Goal: Task Accomplishment & Management: Manage account settings

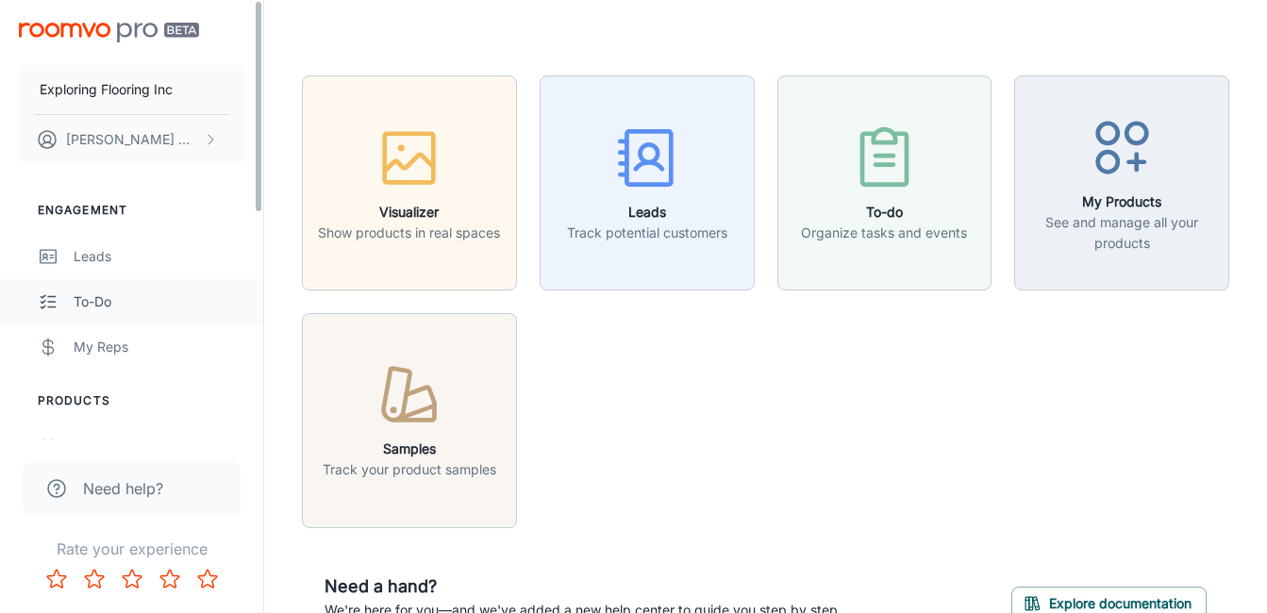
click at [256, 305] on link "To-do" at bounding box center [131, 301] width 263 height 45
click at [256, 328] on link "My Reps" at bounding box center [131, 347] width 263 height 45
click at [262, 373] on div "Engagement Leads To-do My Reps Products My Products Suppliers QR Codes In-Store…" at bounding box center [131, 542] width 263 height 727
click at [257, 373] on div "Engagement Leads To-do My Reps Products My Products Suppliers QR Codes In-Store…" at bounding box center [131, 542] width 263 height 727
click at [261, 365] on link "My Reps" at bounding box center [131, 347] width 263 height 45
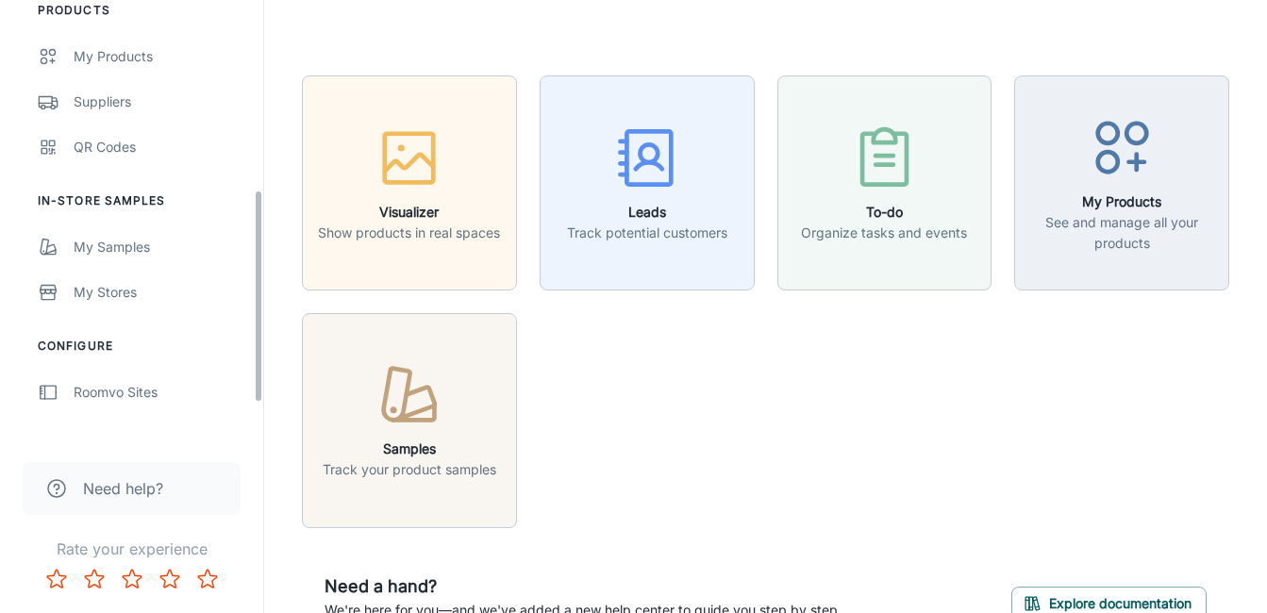
scroll to position [466, 0]
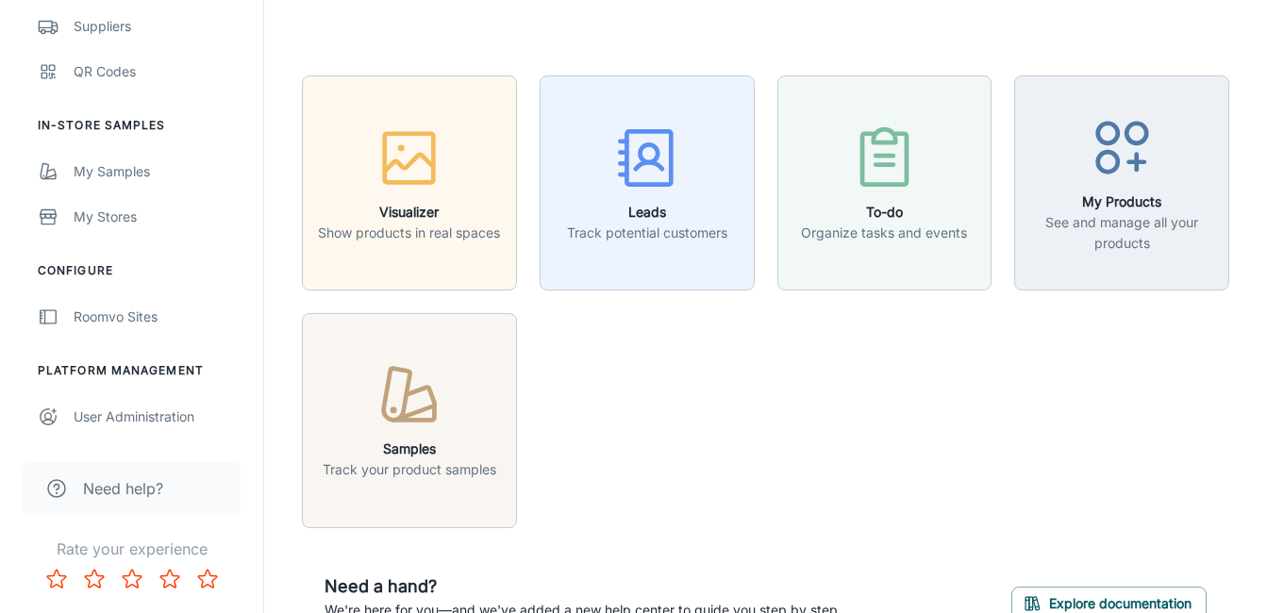
drag, startPoint x: 257, startPoint y: 205, endPoint x: 263, endPoint y: 467, distance: 262.4
click at [263, 467] on div "Exploring Flooring Inc [PERSON_NAME] Engagement Leads To-do My Reps Products My…" at bounding box center [132, 306] width 264 height 613
click at [148, 315] on div "Roomvo Sites" at bounding box center [159, 317] width 171 height 21
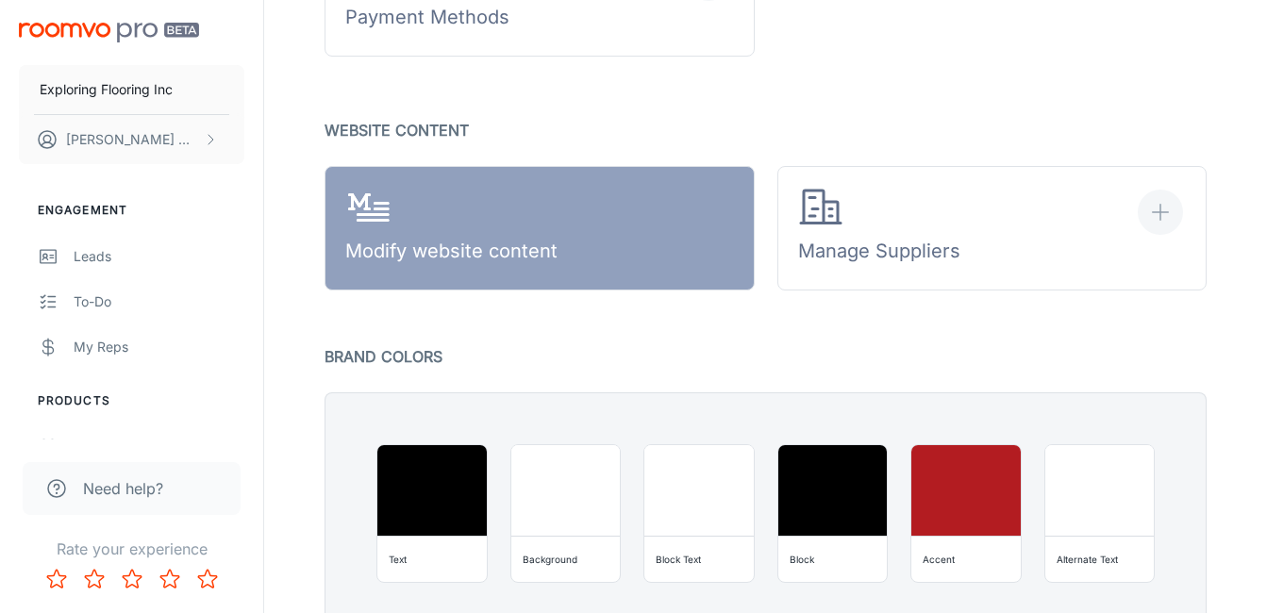
scroll to position [1148, 0]
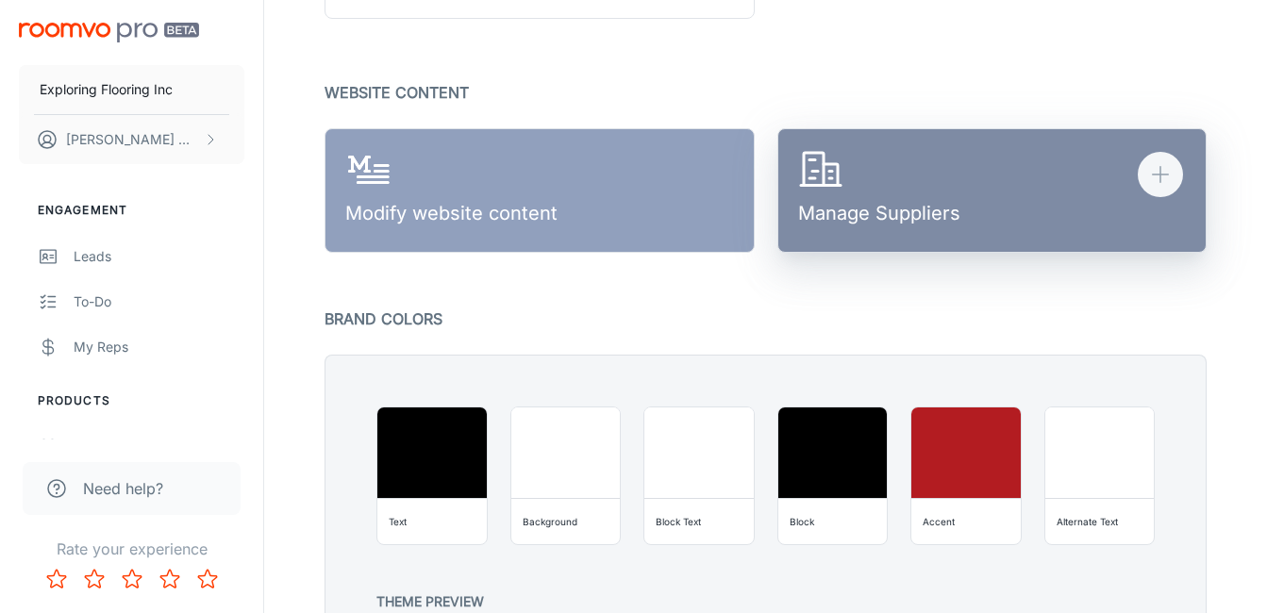
click at [877, 209] on div "Manage Suppliers" at bounding box center [879, 191] width 162 height 88
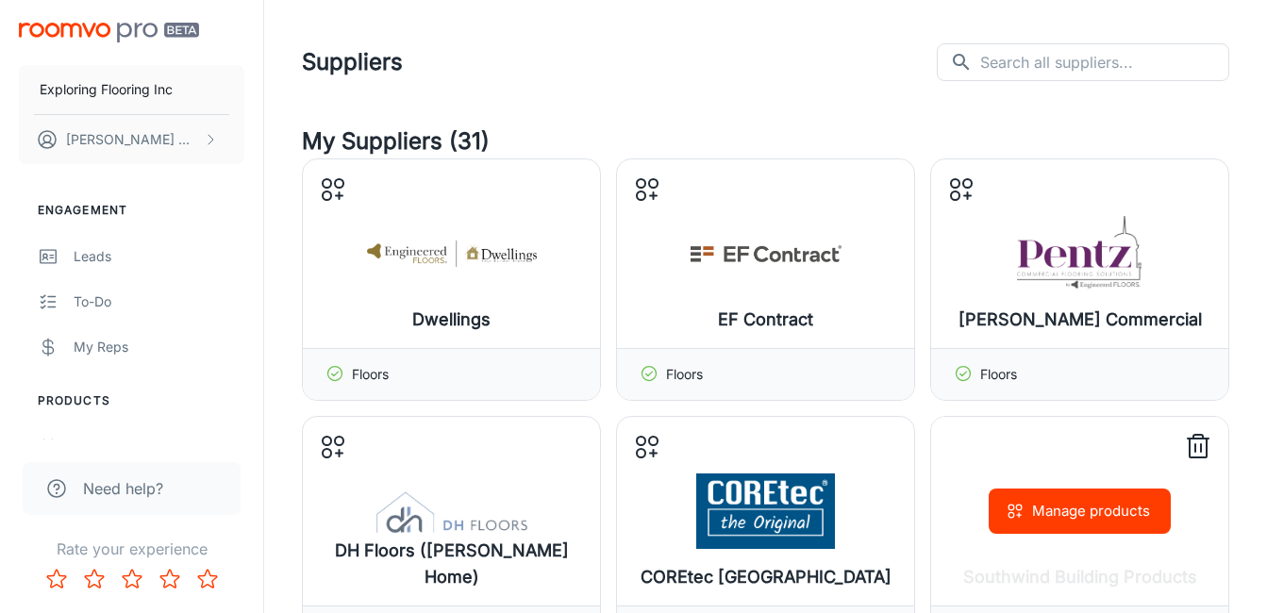
click at [993, 423] on div "Manage products" at bounding box center [1079, 511] width 297 height 189
drag, startPoint x: 993, startPoint y: 423, endPoint x: 478, endPoint y: 528, distance: 526.0
click at [993, 423] on div "Manage products" at bounding box center [1079, 511] width 297 height 189
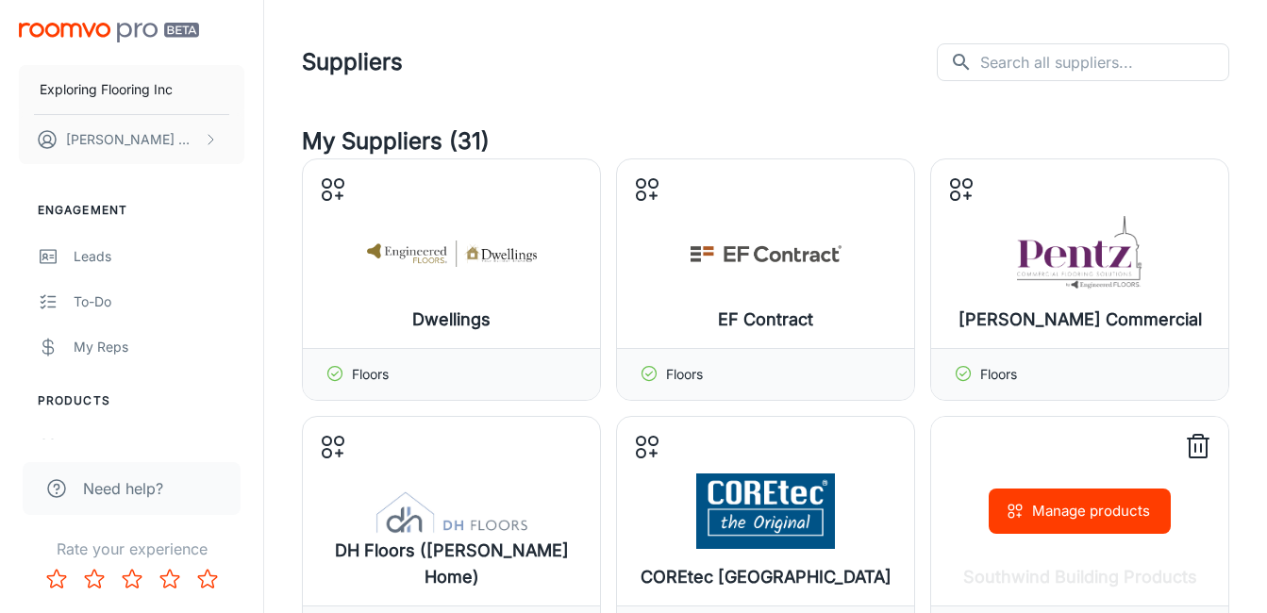
click at [992, 425] on div "Manage products" at bounding box center [1079, 511] width 297 height 189
click at [986, 429] on div "Manage products" at bounding box center [1079, 511] width 297 height 189
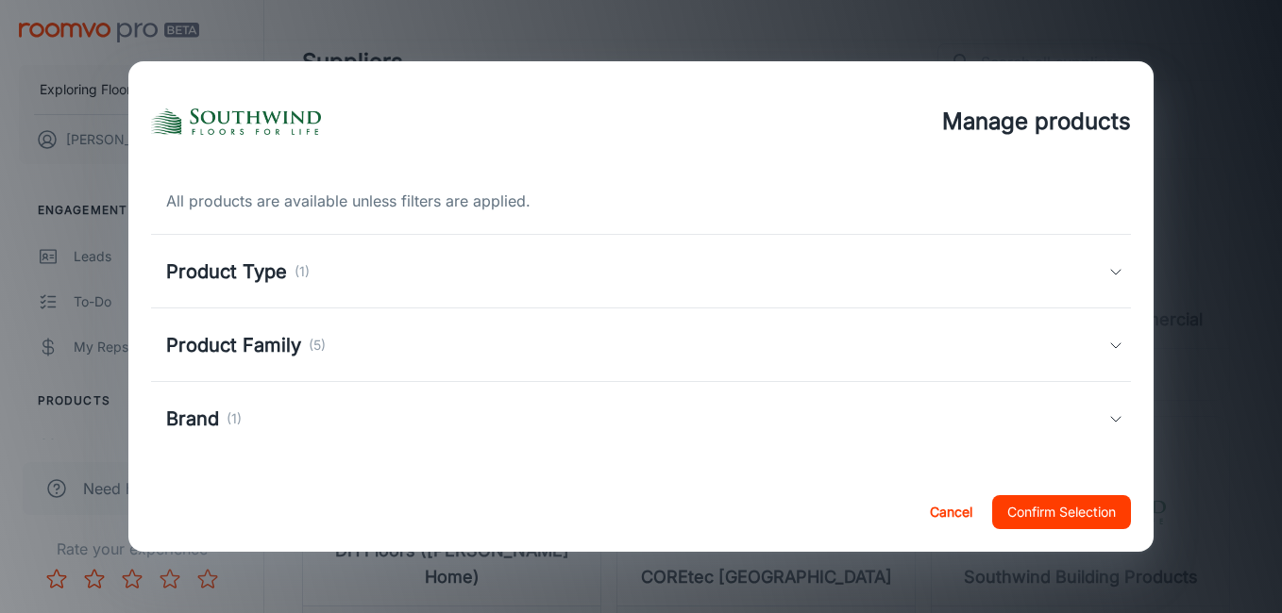
click at [1228, 425] on div "Manage products All products are available unless filters are applied. Product …" at bounding box center [641, 306] width 1282 height 613
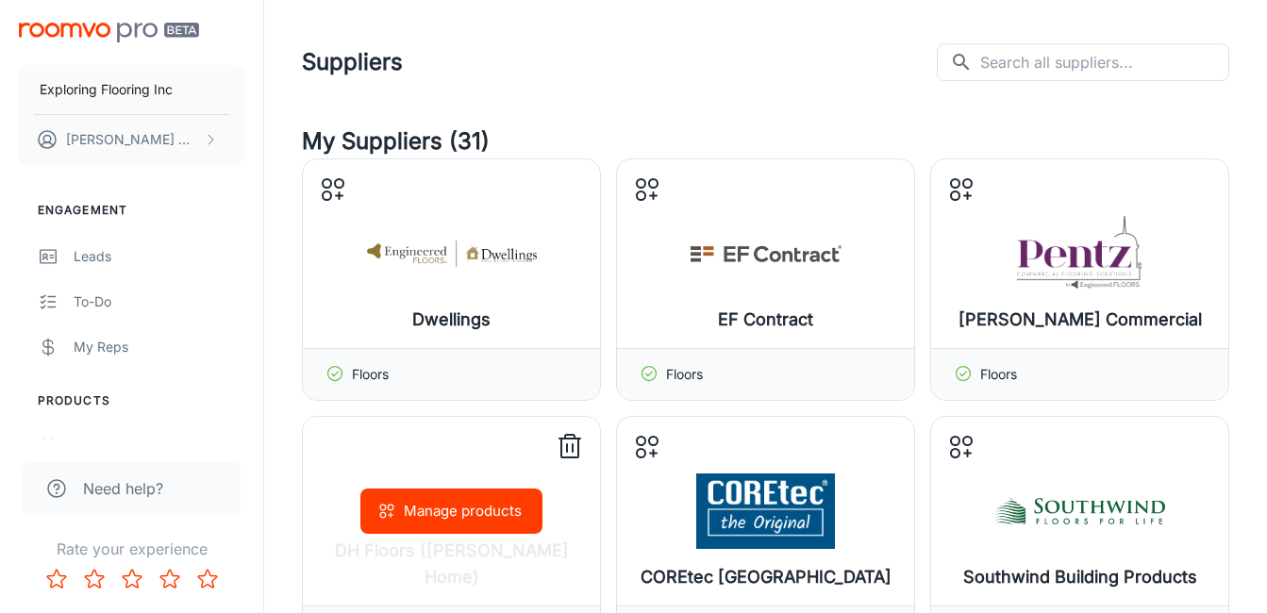
click at [450, 518] on button "Manage products" at bounding box center [451, 511] width 182 height 45
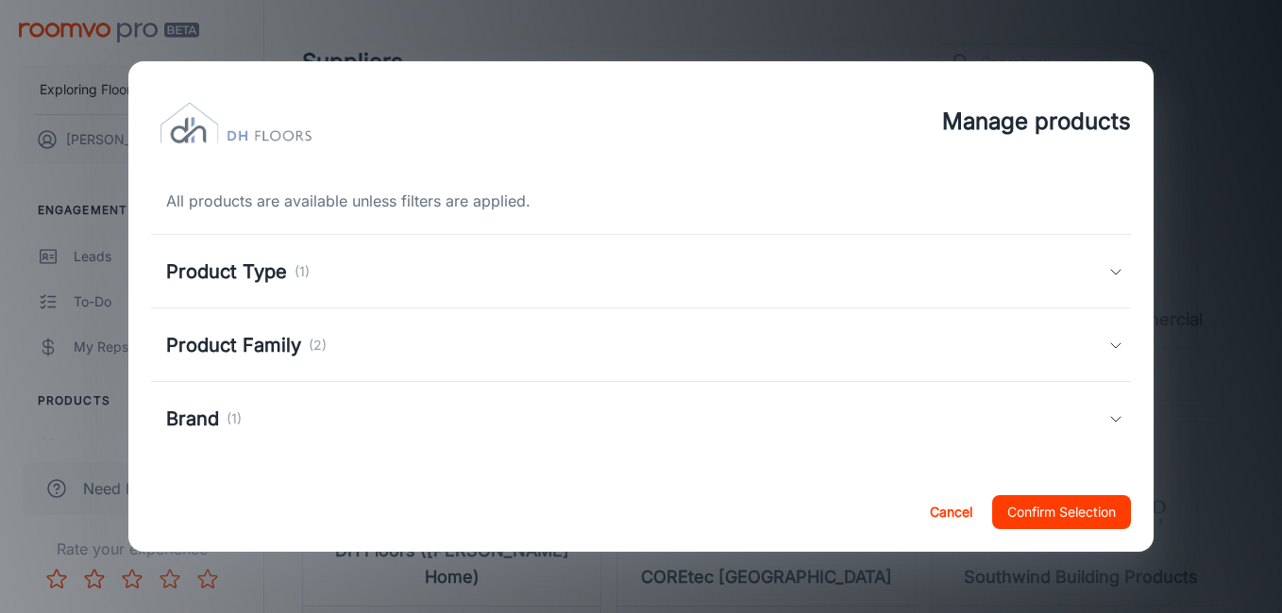
click at [1111, 345] on polyline at bounding box center [1115, 346] width 9 height 5
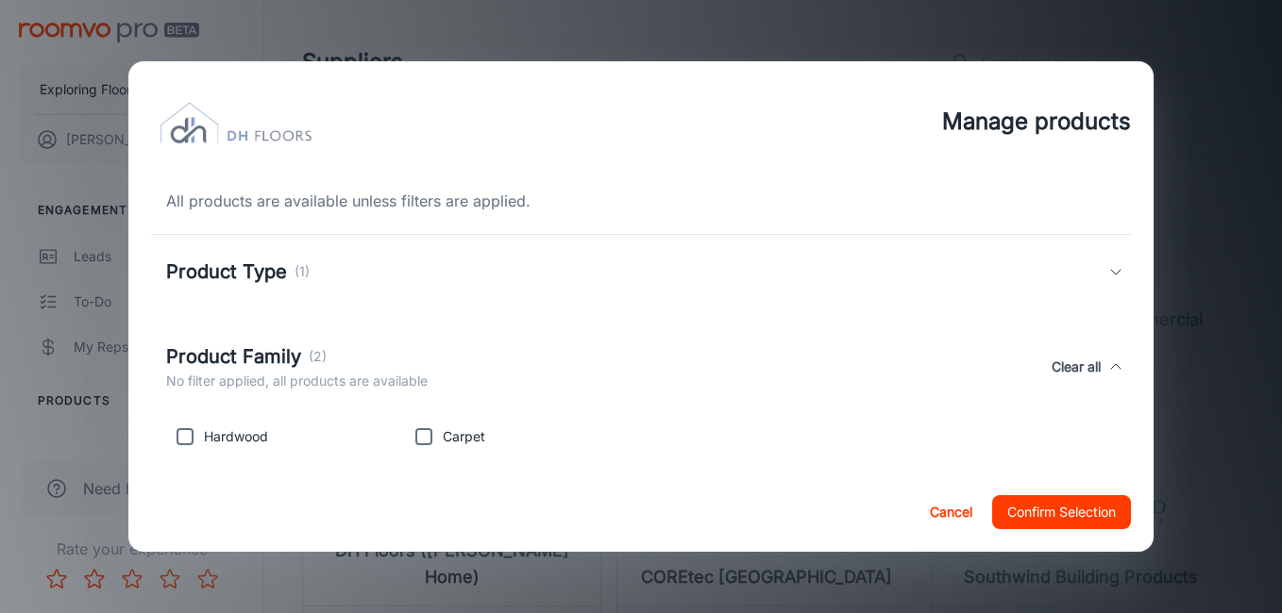
click at [943, 519] on button "Cancel" at bounding box center [950, 512] width 60 height 34
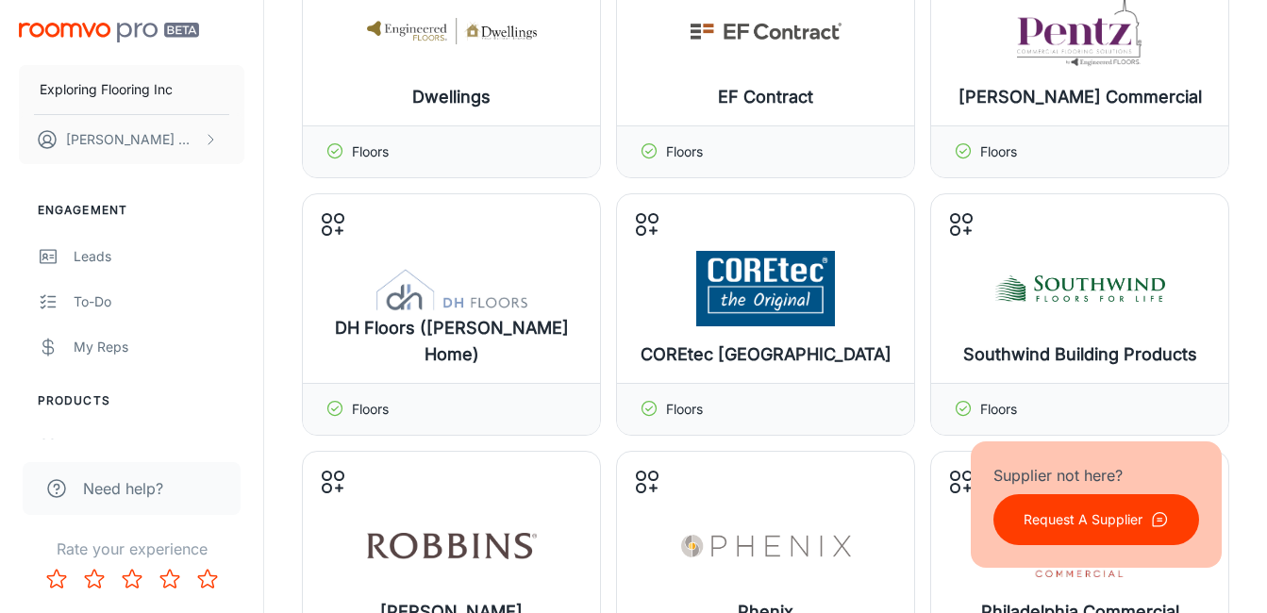
scroll to position [226, 0]
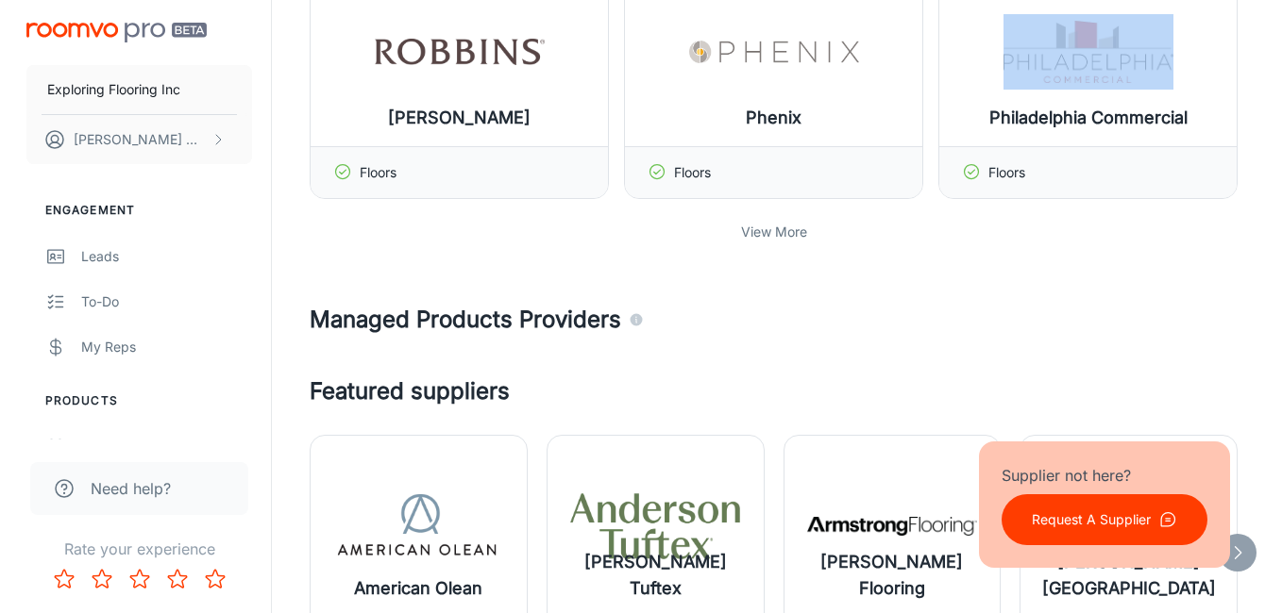
scroll to position [695, 0]
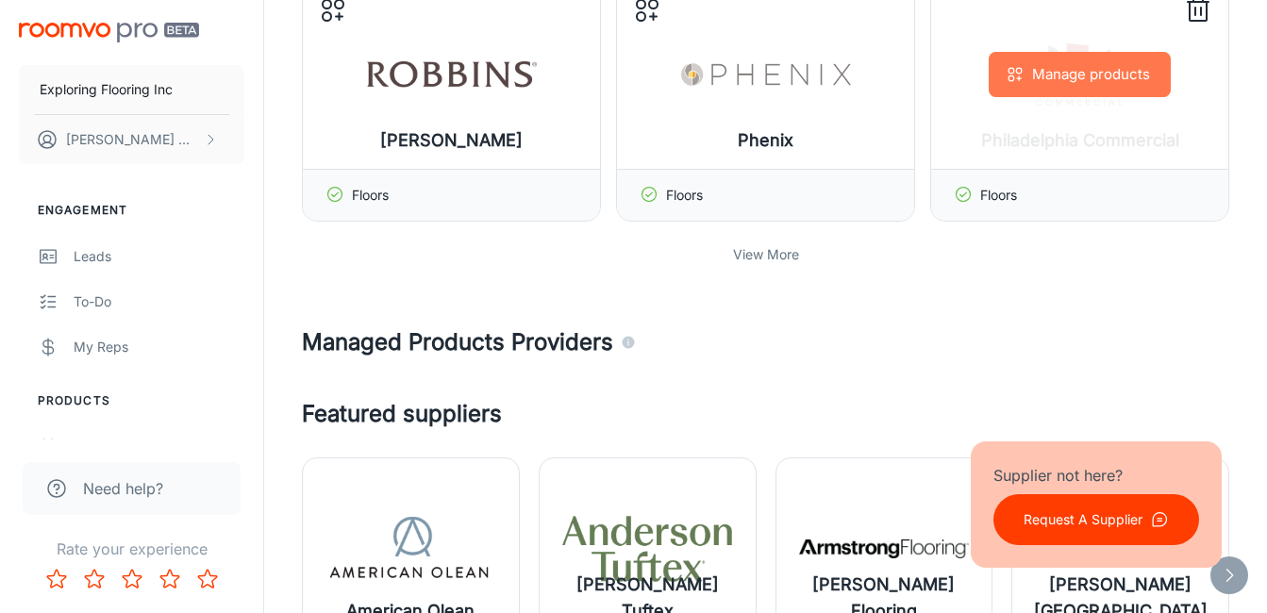
drag, startPoint x: 1140, startPoint y: 73, endPoint x: 1121, endPoint y: 104, distance: 36.4
click at [1121, 104] on div "Manage products" at bounding box center [1079, 74] width 297 height 189
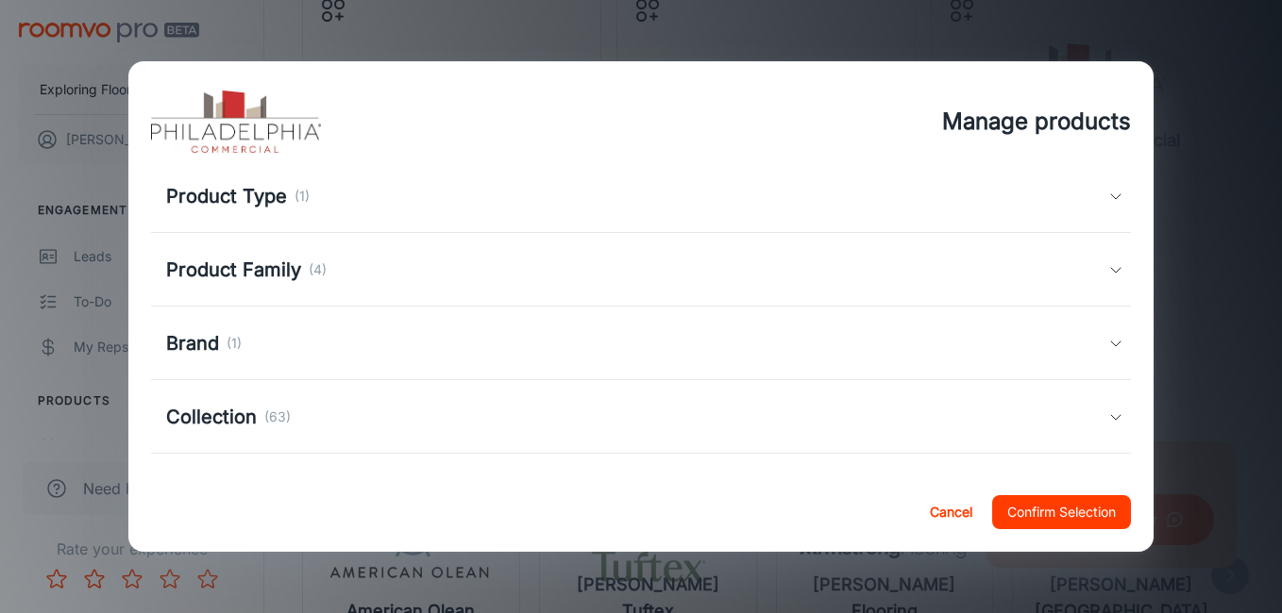
scroll to position [113, 0]
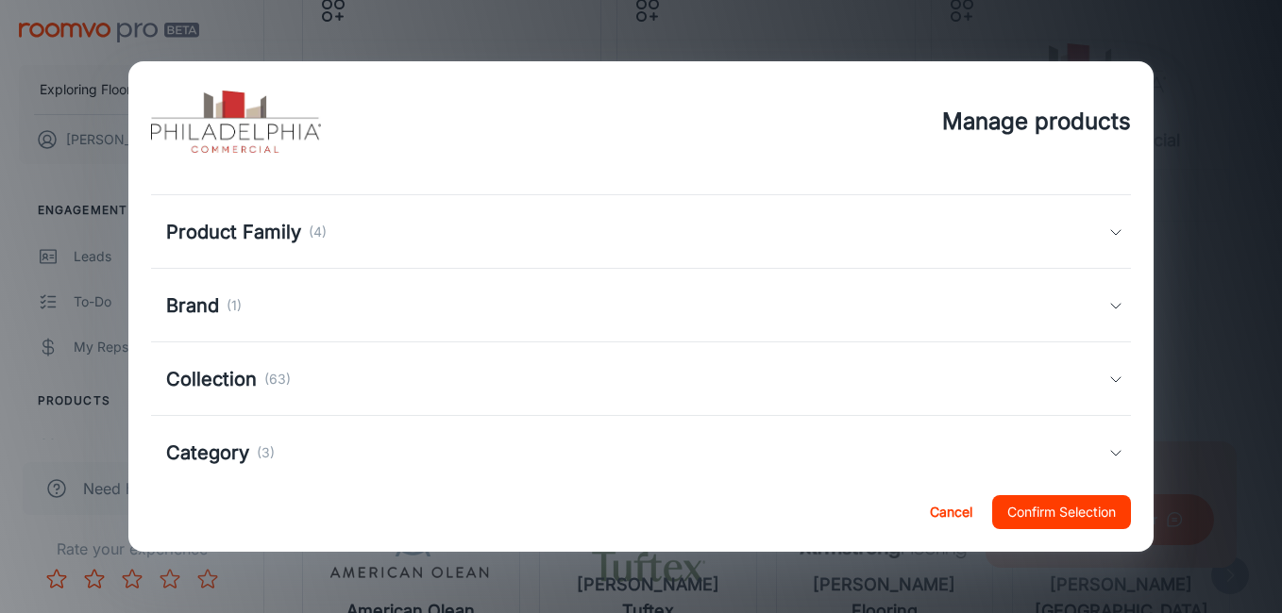
click at [206, 386] on h5 "Collection" at bounding box center [211, 379] width 91 height 28
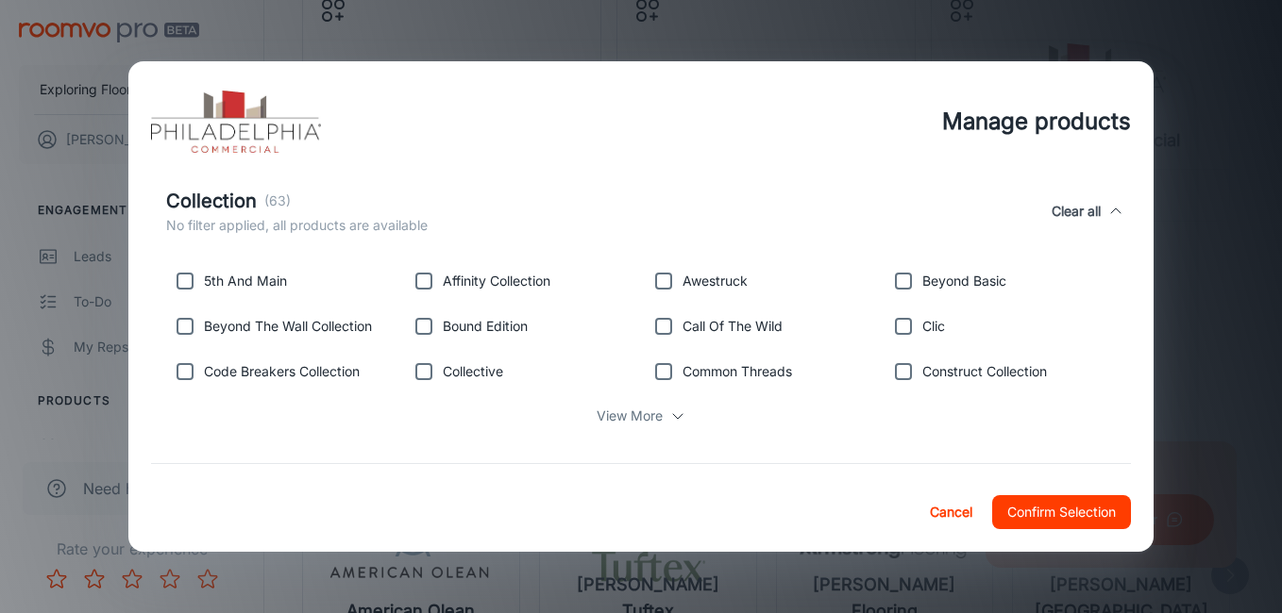
scroll to position [302, 0]
click at [654, 416] on p "View More" at bounding box center [629, 417] width 66 height 21
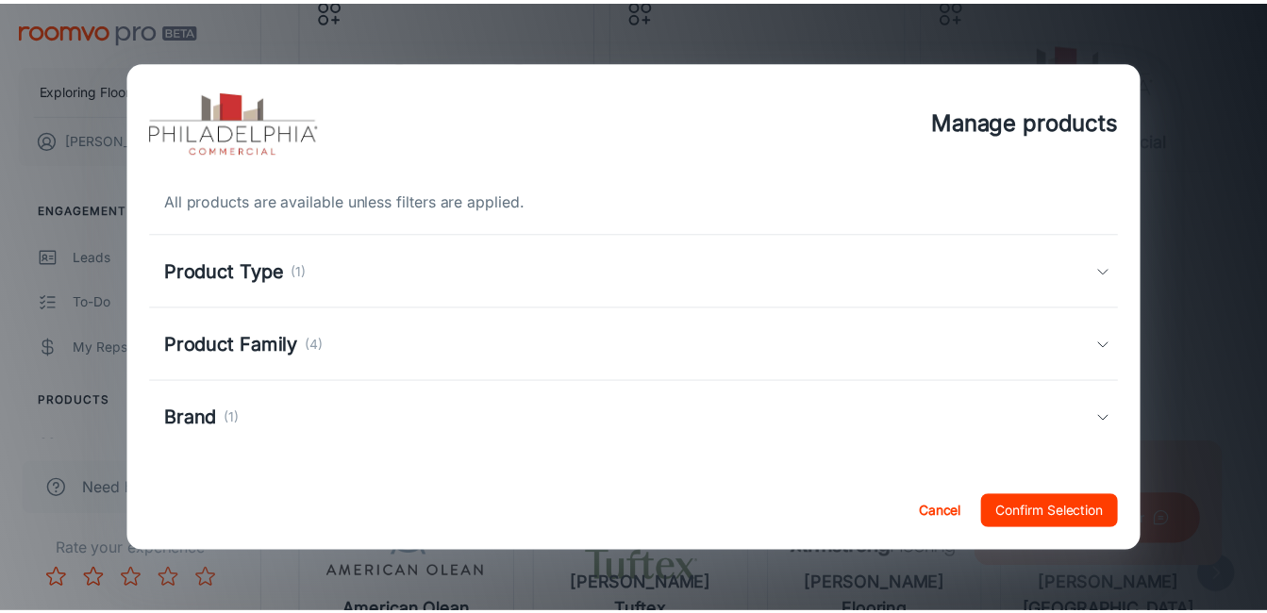
scroll to position [0, 0]
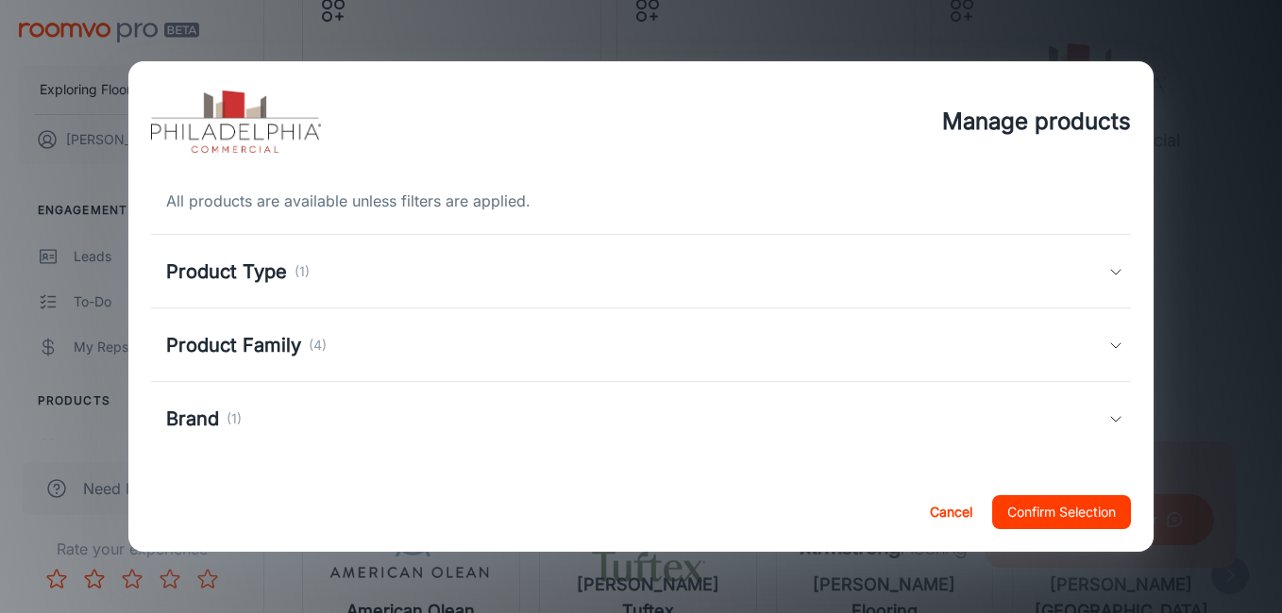
click at [275, 345] on h5 "Product Family" at bounding box center [233, 345] width 135 height 28
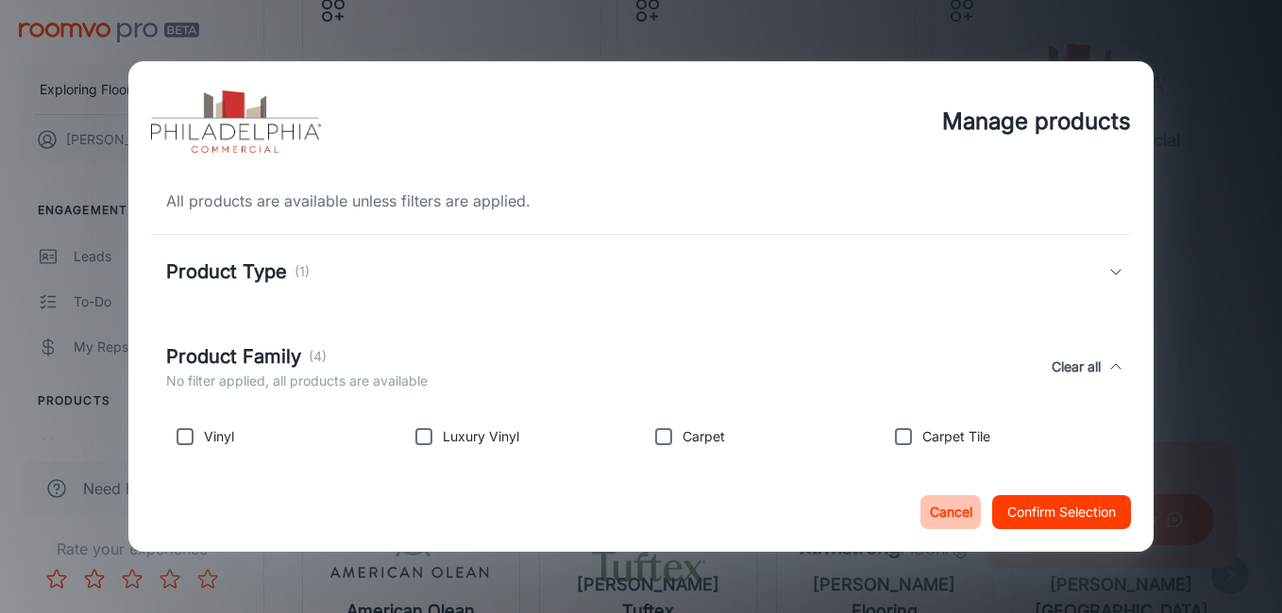
click at [966, 520] on button "Cancel" at bounding box center [950, 512] width 60 height 34
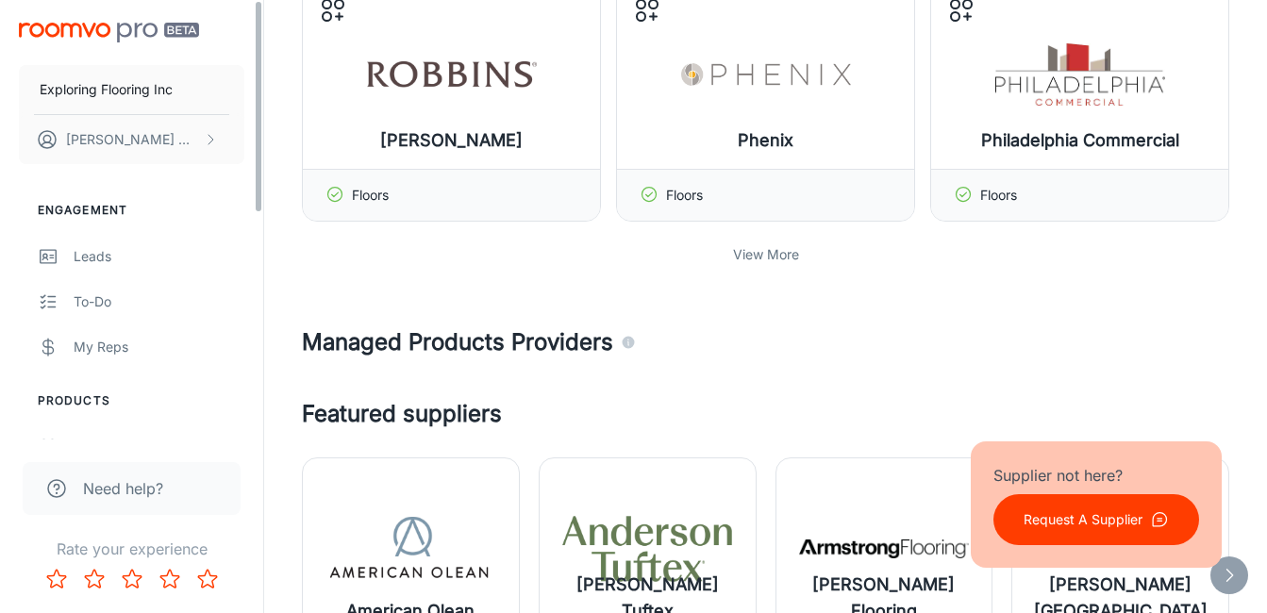
click at [260, 418] on ul "Products My Products Suppliers QR Codes" at bounding box center [131, 477] width 263 height 168
click at [257, 414] on ul "Products My Products Suppliers QR Codes" at bounding box center [131, 477] width 263 height 168
click at [258, 257] on link "Leads" at bounding box center [131, 256] width 263 height 45
click at [261, 235] on link "Leads" at bounding box center [131, 256] width 263 height 45
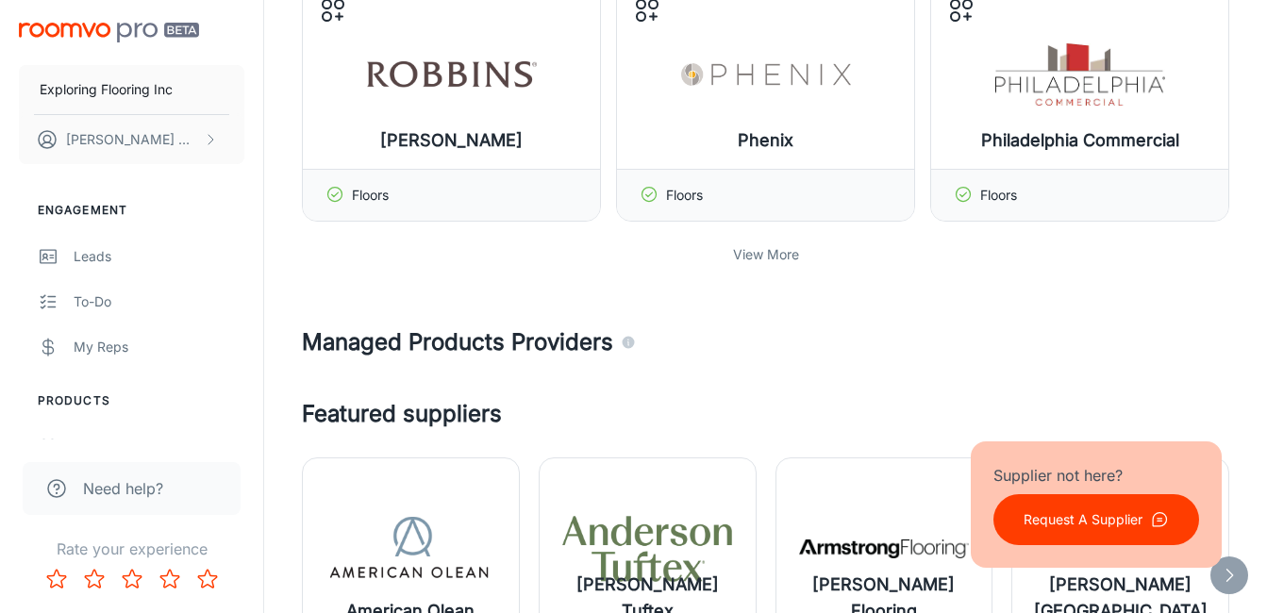
drag, startPoint x: 258, startPoint y: 203, endPoint x: 244, endPoint y: 175, distance: 31.2
click at [244, 175] on div "Exploring Flooring Inc [PERSON_NAME] Engagement Leads To-do My Reps Products My…" at bounding box center [131, 220] width 263 height 440
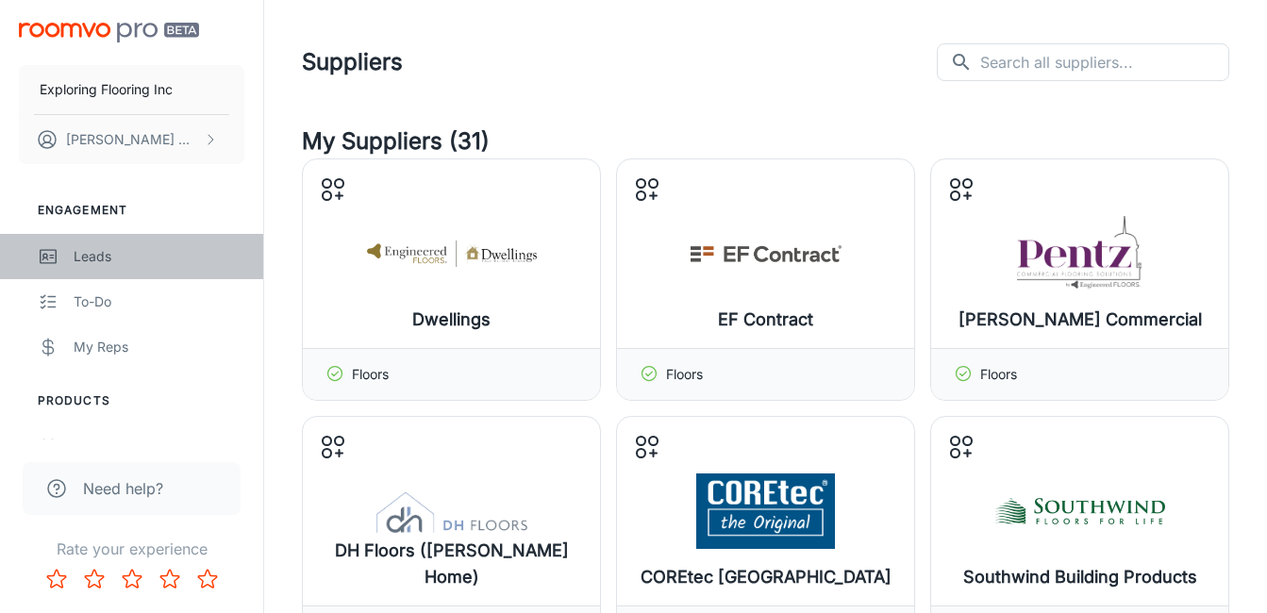
click at [102, 256] on div "Leads" at bounding box center [159, 256] width 171 height 21
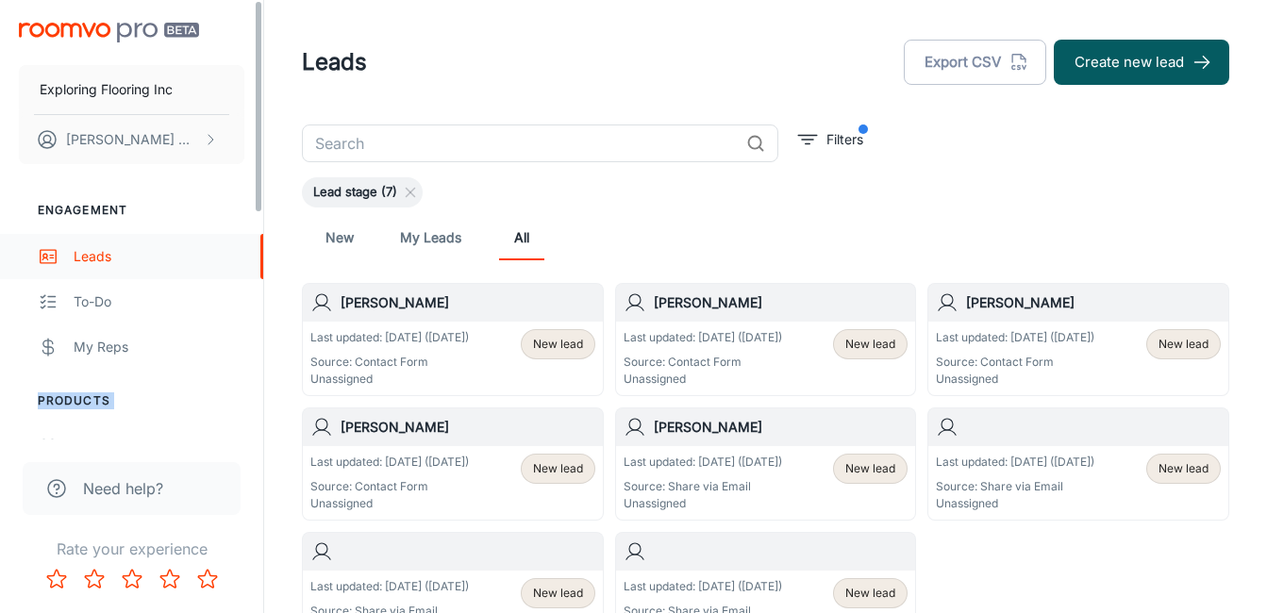
drag, startPoint x: 263, startPoint y: 262, endPoint x: 261, endPoint y: 242, distance: 20.8
click at [261, 242] on div "Exploring Flooring Inc [PERSON_NAME] Engagement Leads To-do My Reps Products My…" at bounding box center [132, 306] width 264 height 613
drag, startPoint x: 261, startPoint y: 242, endPoint x: 258, endPoint y: 228, distance: 13.7
click at [261, 221] on ul "Engagement Leads To-do My Reps" at bounding box center [131, 286] width 263 height 168
click at [209, 133] on icon "scrollable content" at bounding box center [210, 139] width 15 height 15
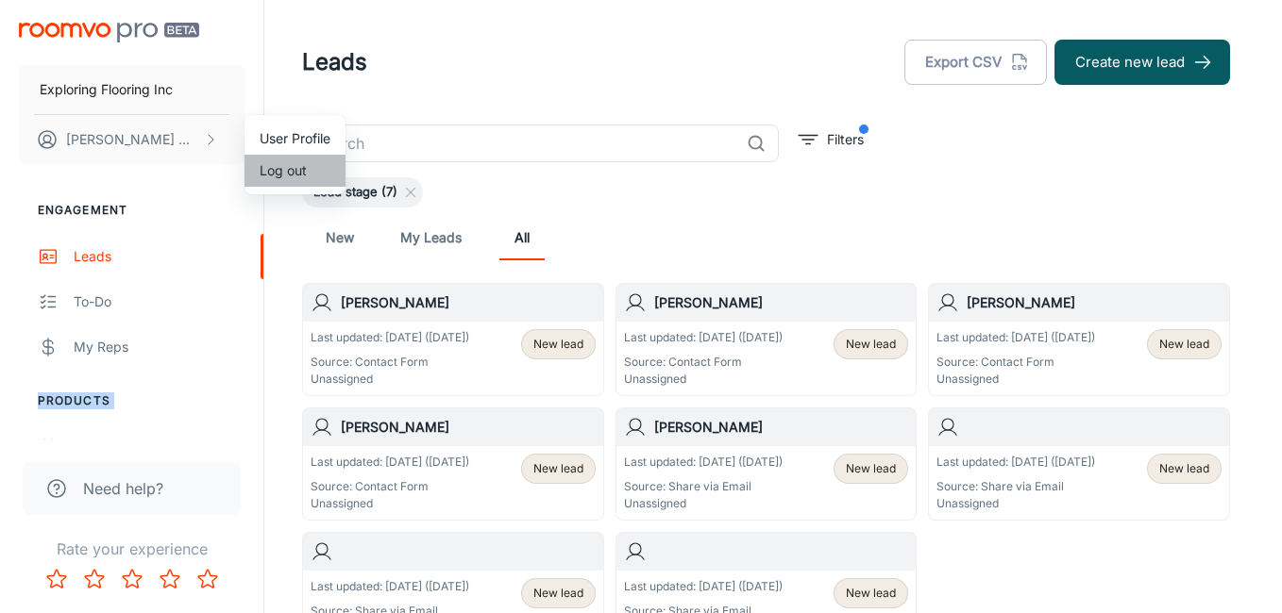
click at [293, 171] on li "Log out" at bounding box center [294, 171] width 101 height 32
